Goal: Information Seeking & Learning: Learn about a topic

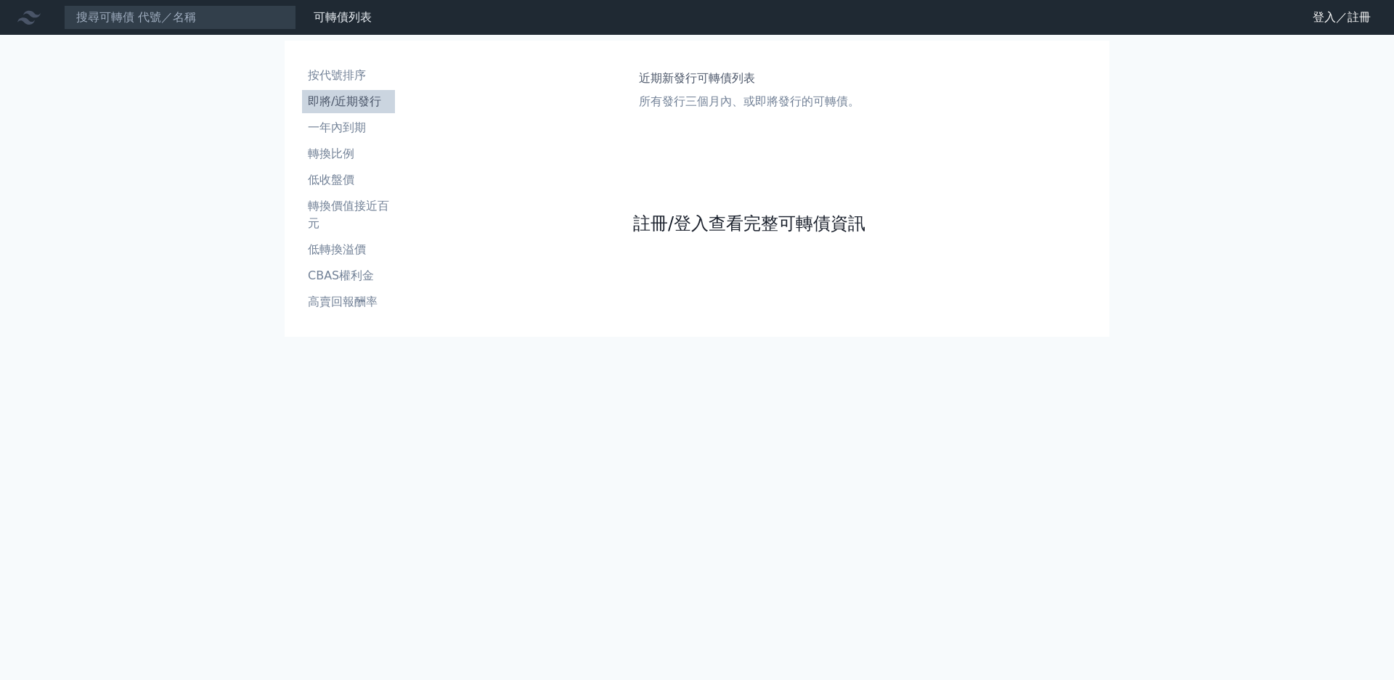
click at [674, 235] on link "註冊/登入查看完整可轉債資訊" at bounding box center [749, 223] width 232 height 23
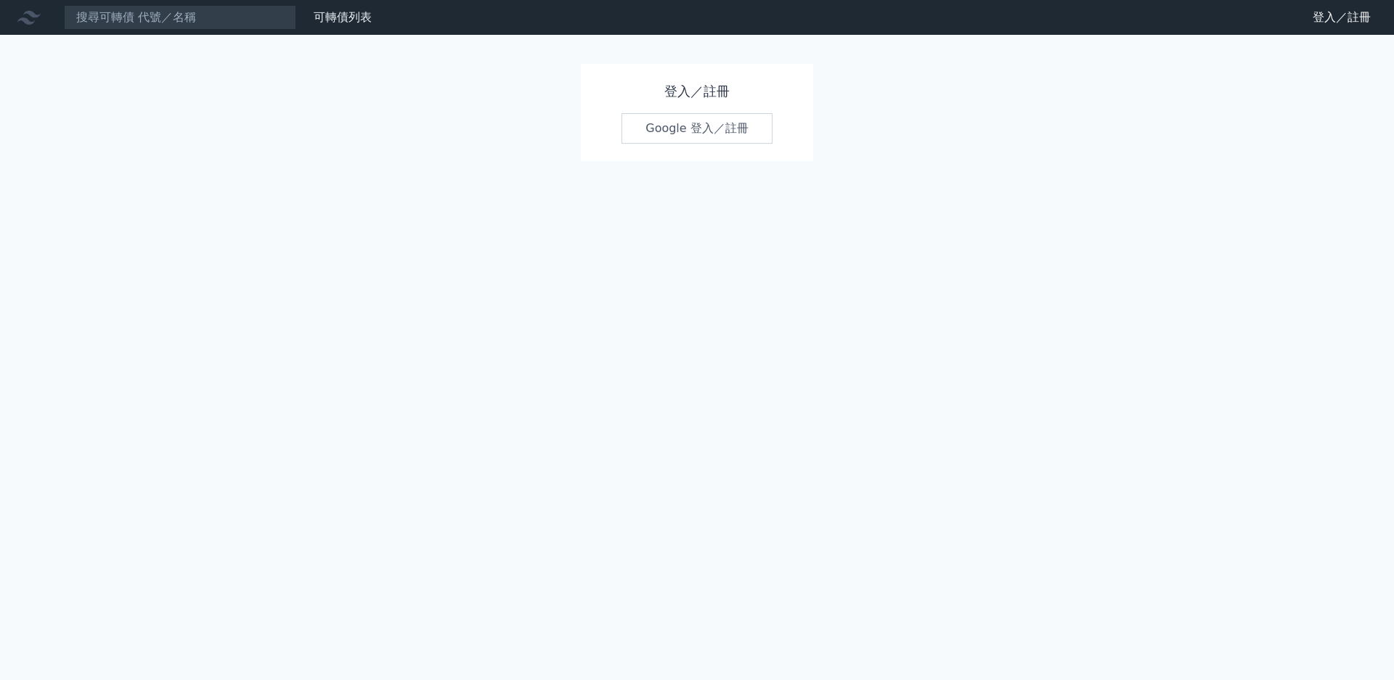
click at [688, 141] on link "Google 登入／註冊" at bounding box center [697, 128] width 151 height 31
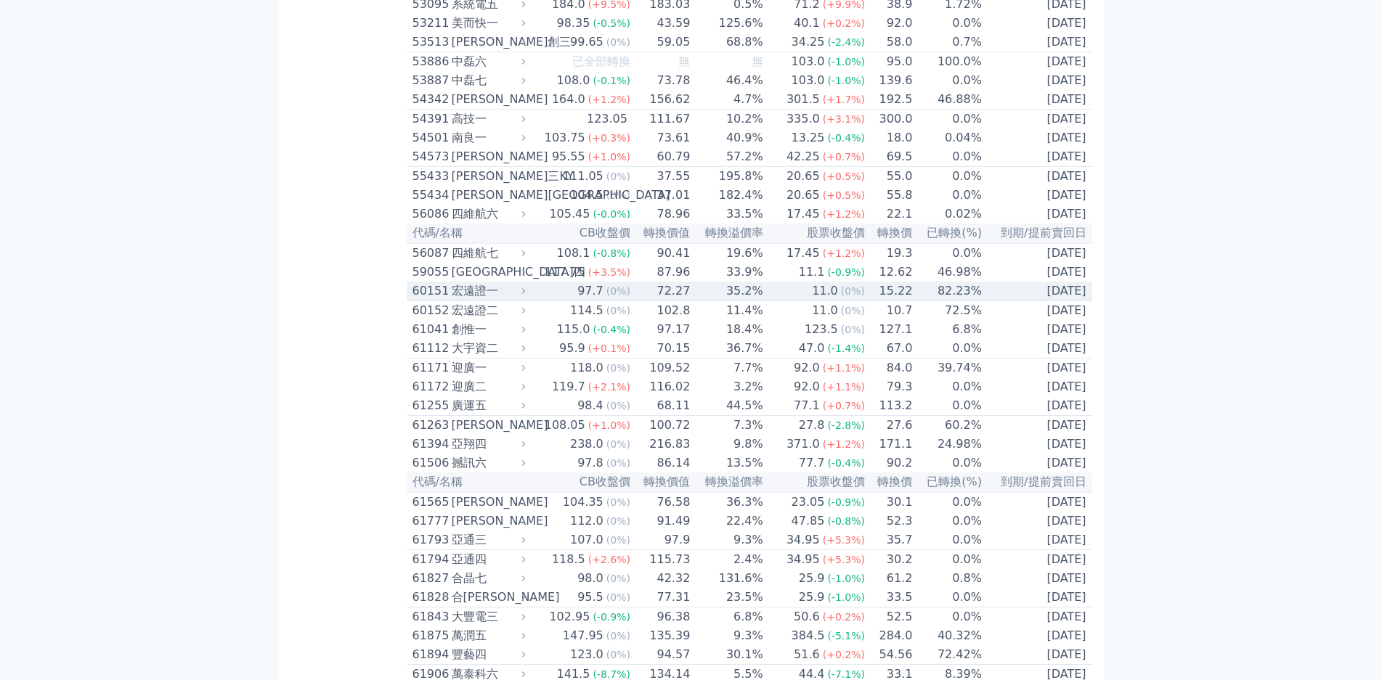
scroll to position [5011, 0]
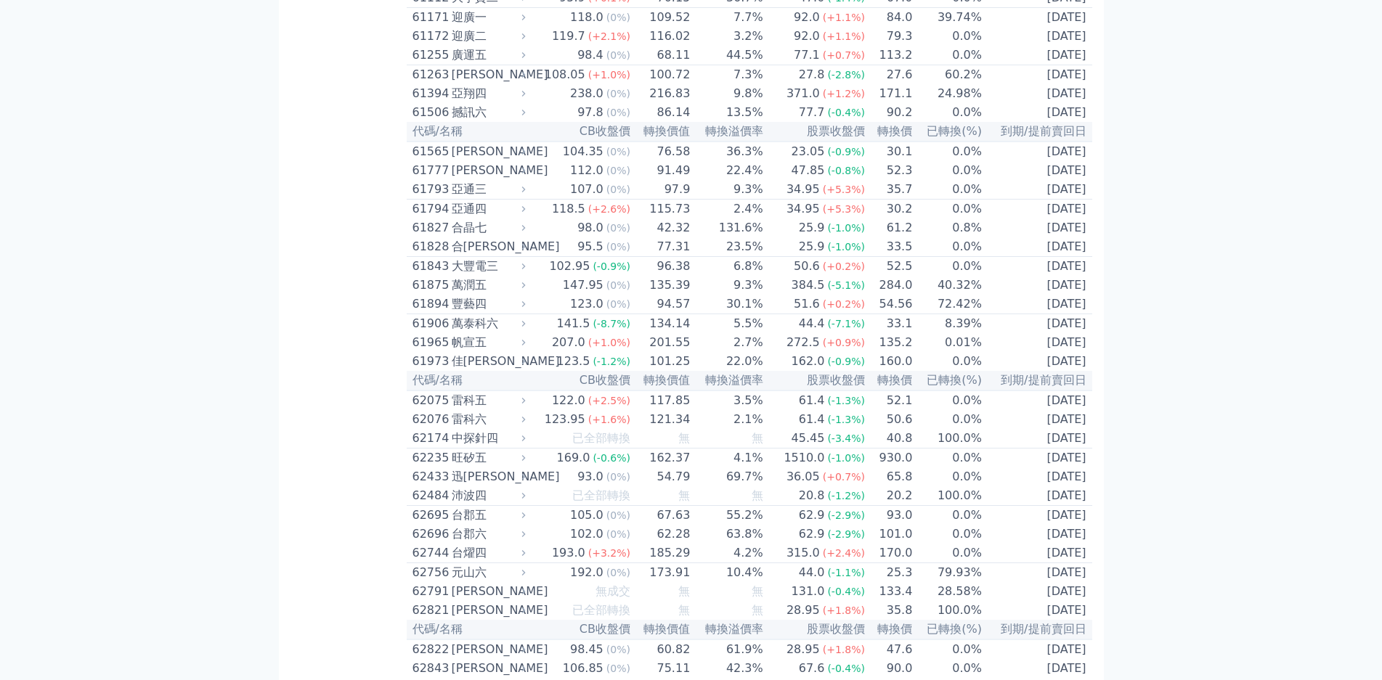
scroll to position [5447, 0]
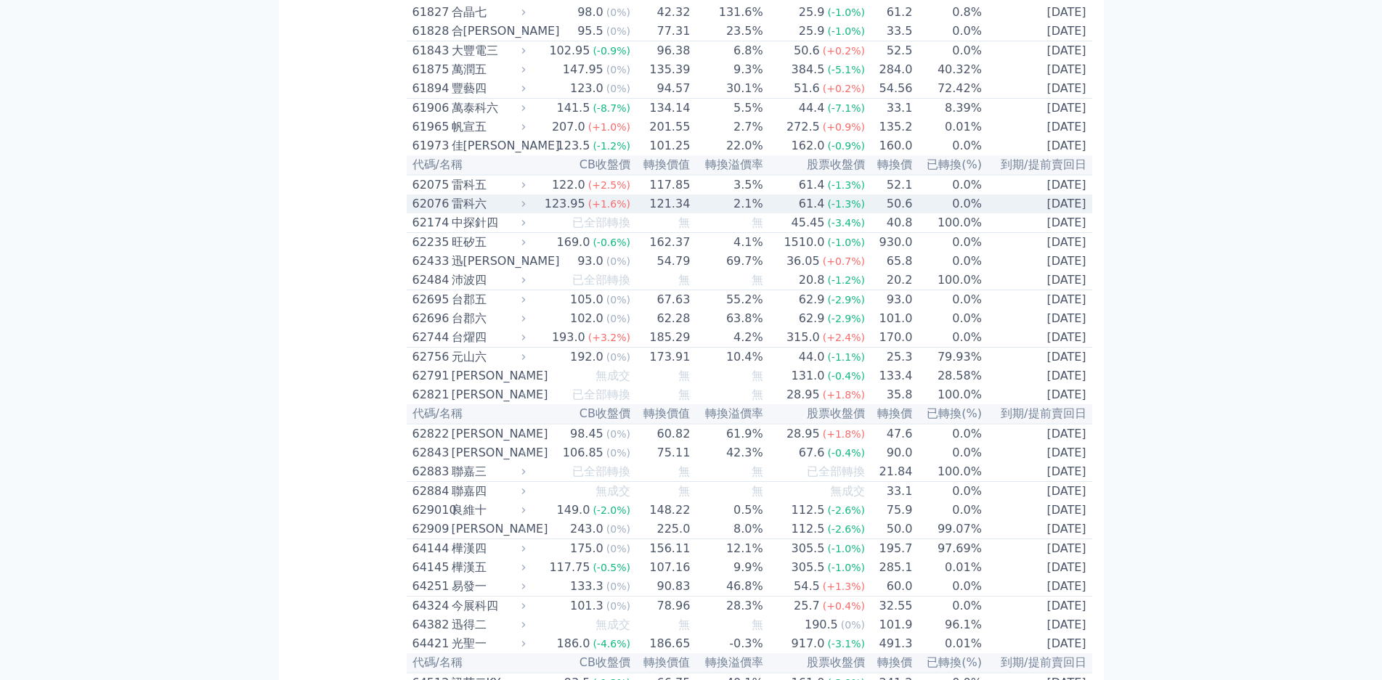
drag, startPoint x: 370, startPoint y: 96, endPoint x: 373, endPoint y: 103, distance: 7.6
click at [452, 195] on div "雷科六" at bounding box center [487, 203] width 71 height 17
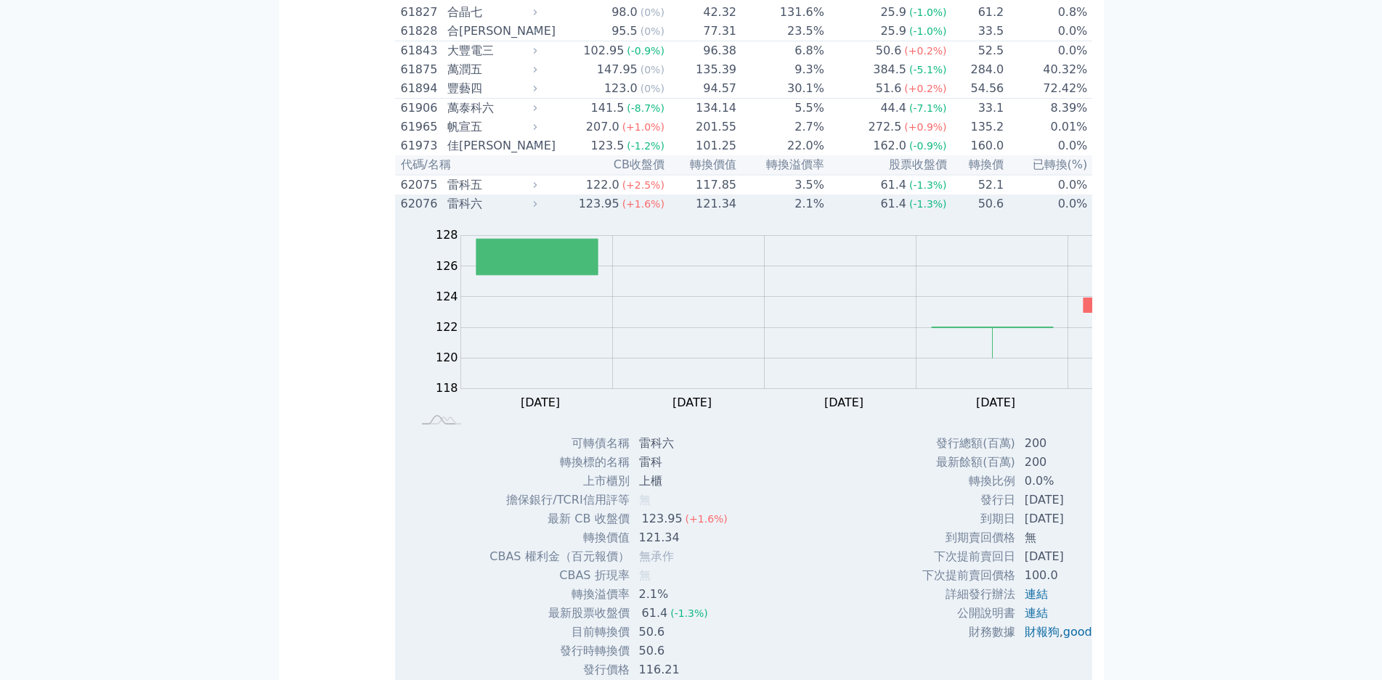
click at [447, 195] on div "雷科六" at bounding box center [490, 203] width 86 height 17
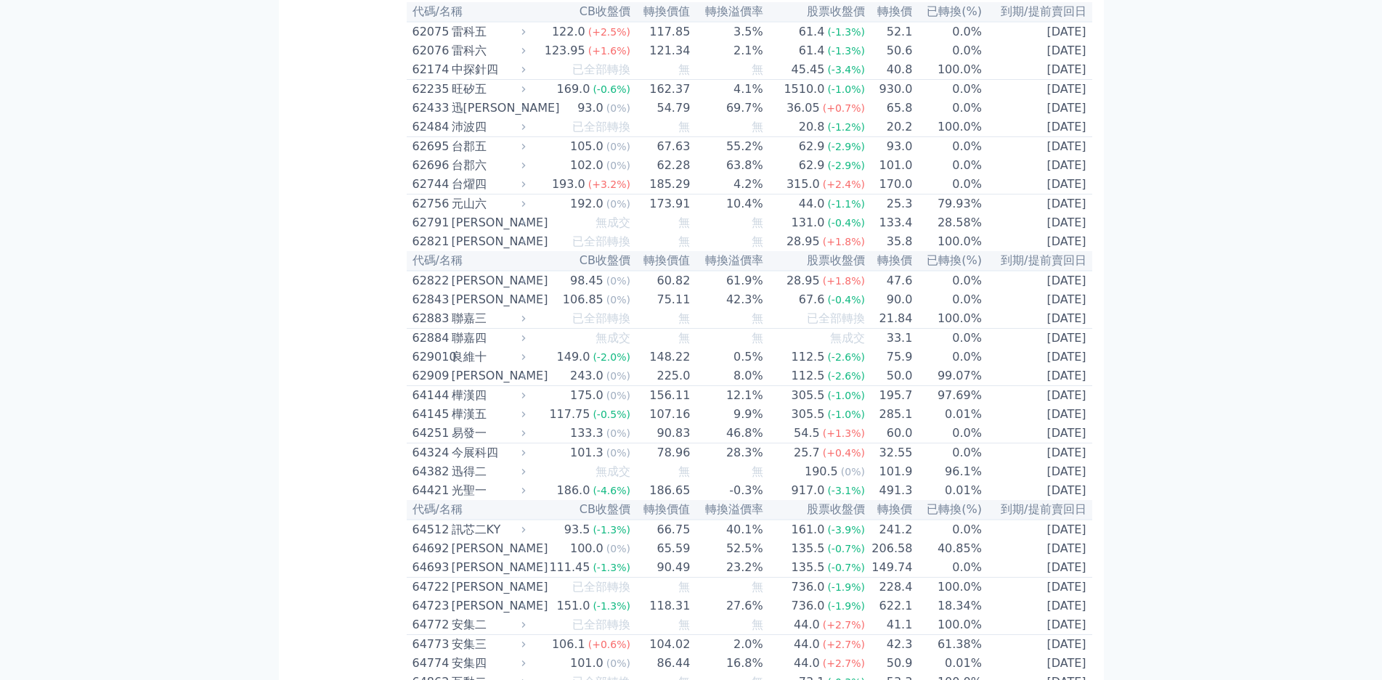
scroll to position [5592, 0]
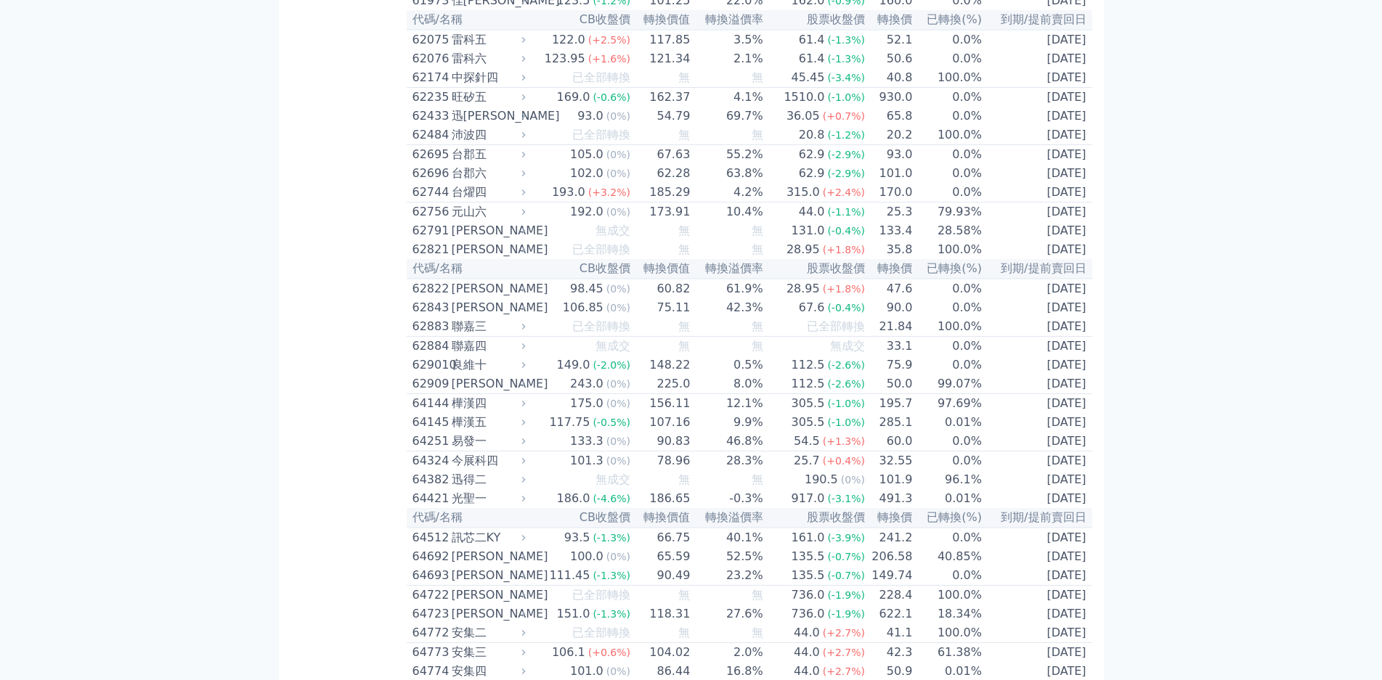
drag, startPoint x: 174, startPoint y: 84, endPoint x: 177, endPoint y: 176, distance: 92.3
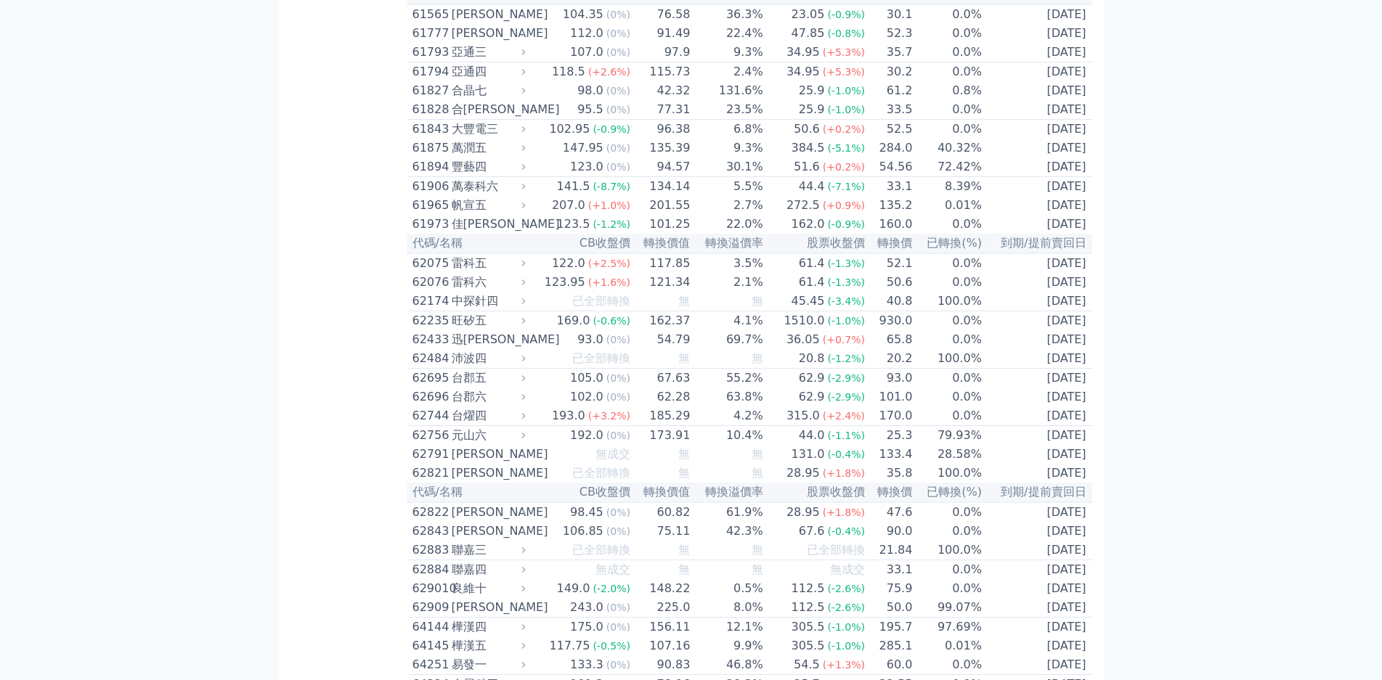
scroll to position [5156, 0]
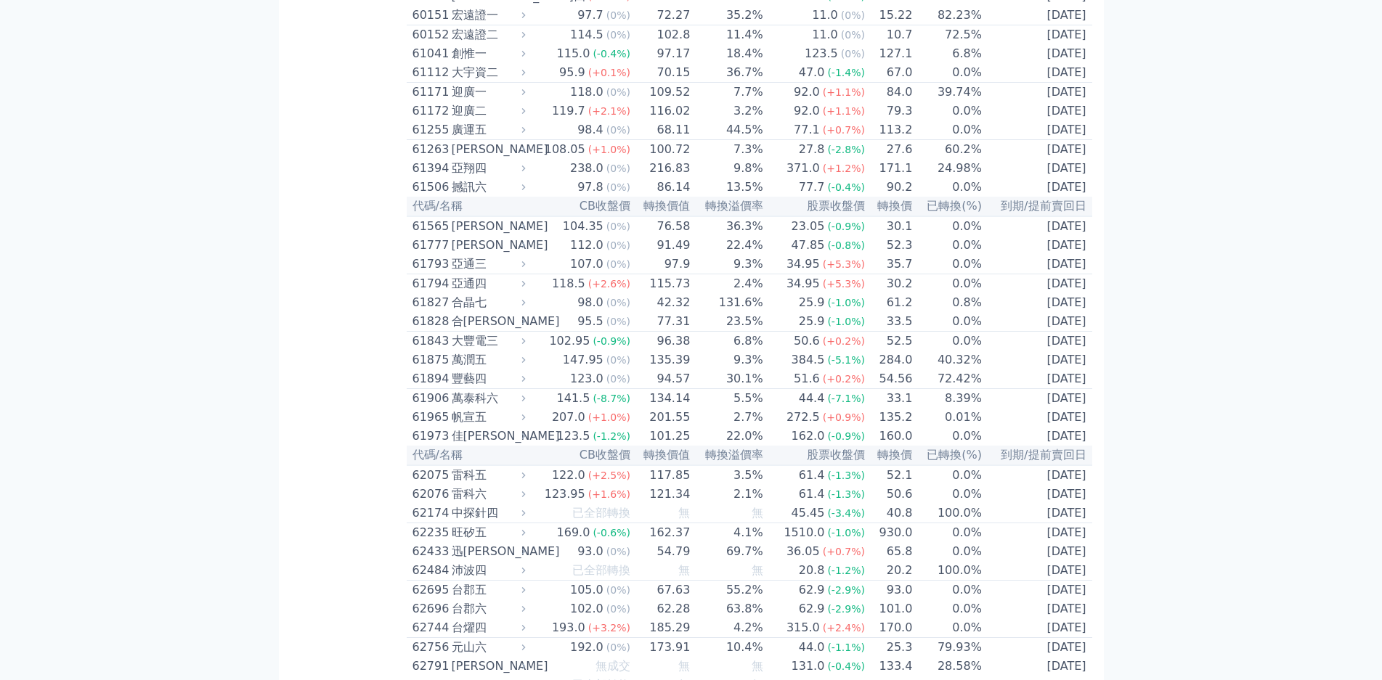
drag, startPoint x: 46, startPoint y: 388, endPoint x: 49, endPoint y: 411, distance: 23.4
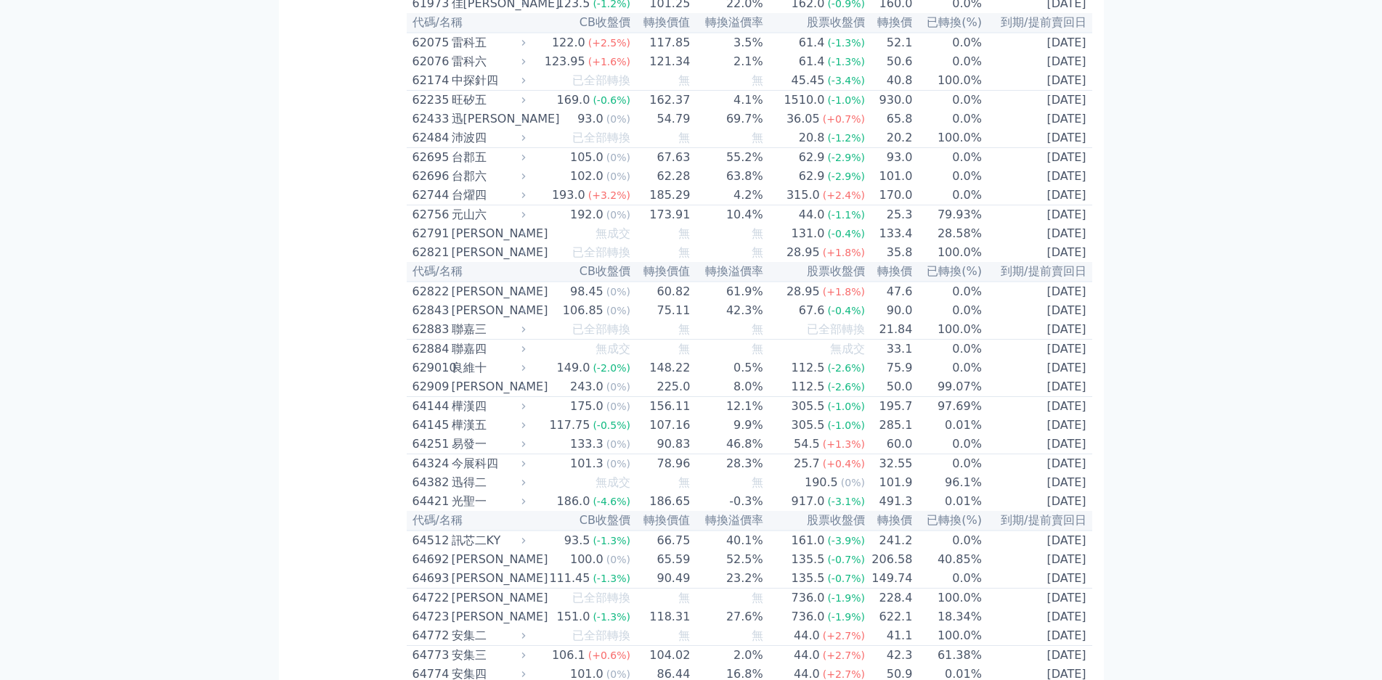
scroll to position [5592, 0]
